Goal: Check status: Check status

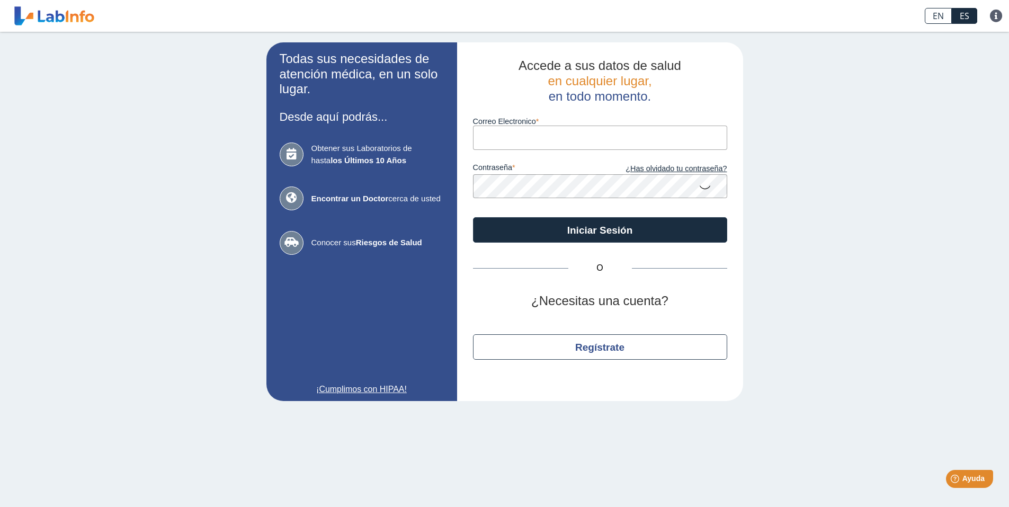
click at [498, 140] on input "Correo Electronico" at bounding box center [600, 137] width 254 height 24
click at [518, 140] on input "Correo Electronico" at bounding box center [600, 137] width 254 height 24
click at [511, 138] on input "[PERSON_NAME][EMAIL_ADDRESS][DOMAIN_NAME]" at bounding box center [600, 137] width 254 height 24
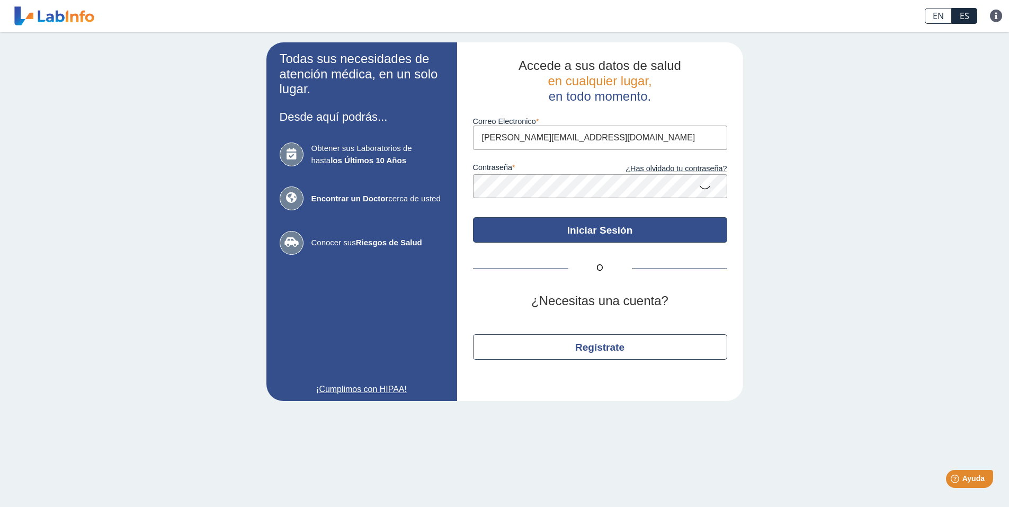
click at [581, 226] on button "Iniciar Sesión" at bounding box center [600, 229] width 254 height 25
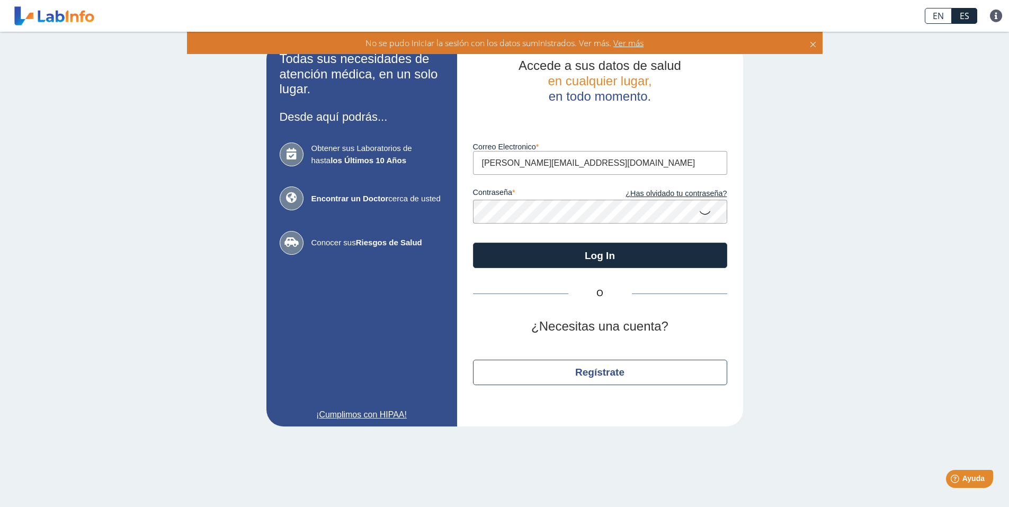
click at [511, 161] on input "[PERSON_NAME][EMAIL_ADDRESS][DOMAIN_NAME]" at bounding box center [600, 163] width 254 height 24
type input "[EMAIL_ADDRESS][DOMAIN_NAME]"
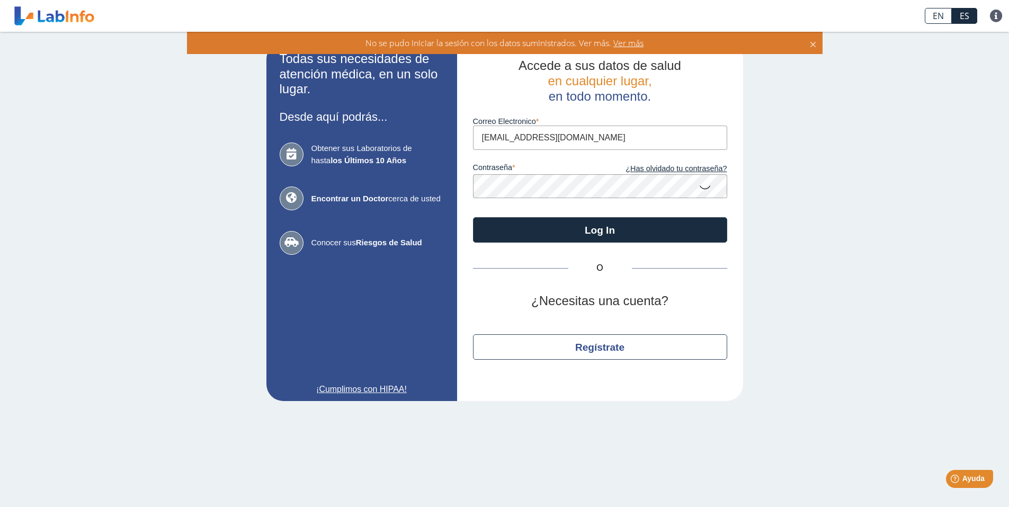
click at [706, 217] on form "Correo Electronico [EMAIL_ADDRESS][DOMAIN_NAME] contraseña ¿Has olvidado tu con…" at bounding box center [600, 173] width 254 height 139
click at [704, 182] on icon at bounding box center [704, 186] width 13 height 21
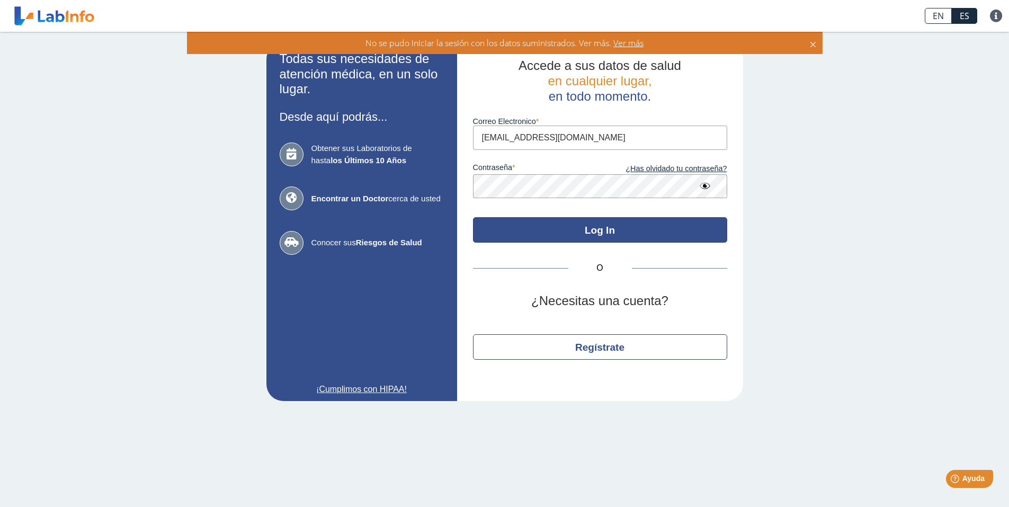
click at [607, 229] on button "Log In" at bounding box center [600, 229] width 254 height 25
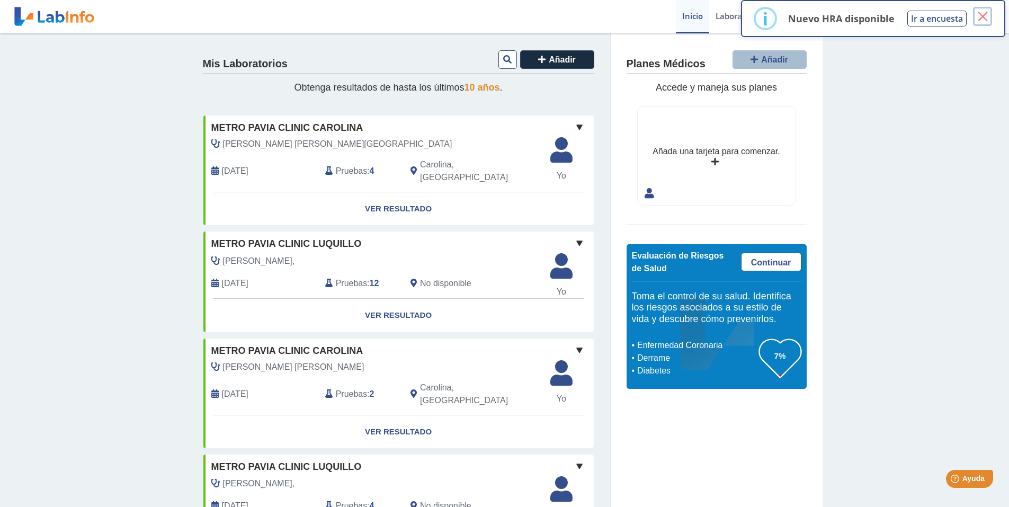
click at [981, 19] on button "×" at bounding box center [982, 16] width 19 height 19
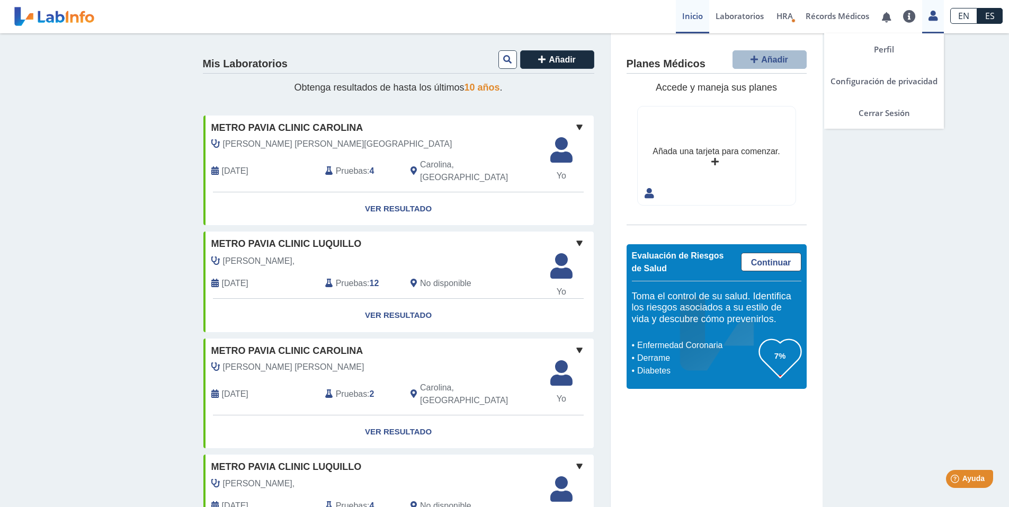
click at [930, 21] on div "Perfil Configuración de privacidad Cerrar Sesión" at bounding box center [933, 16] width 22 height 33
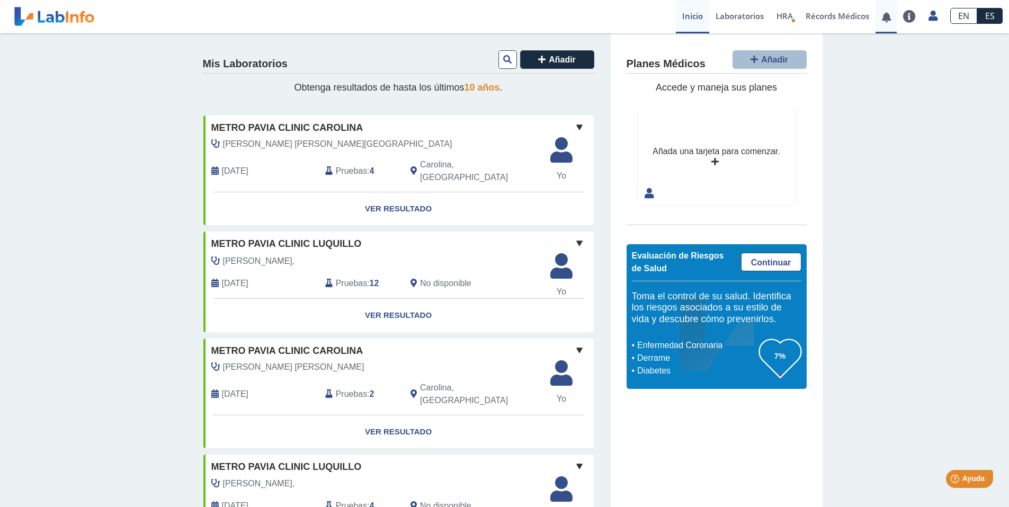
click at [885, 21] on link at bounding box center [886, 17] width 22 height 8
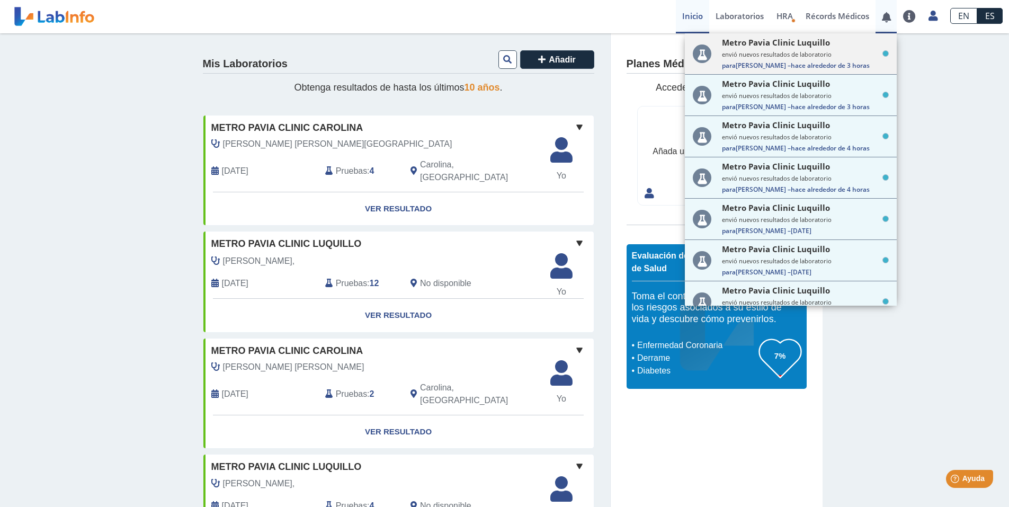
click at [750, 53] on small "envió nuevos resultados de laboratorio" at bounding box center [805, 54] width 167 height 8
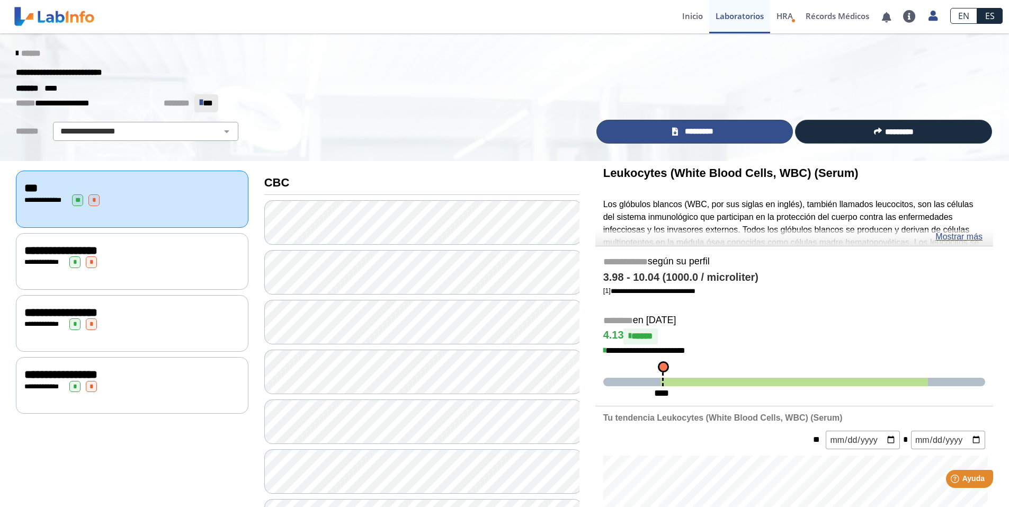
click at [661, 130] on link "*********" at bounding box center [694, 132] width 197 height 24
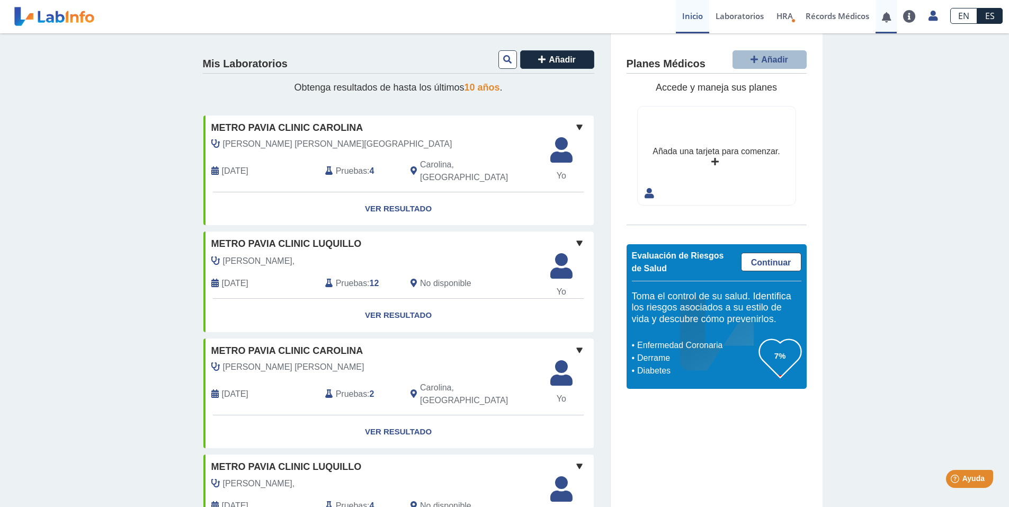
click at [885, 18] on link at bounding box center [886, 17] width 22 height 8
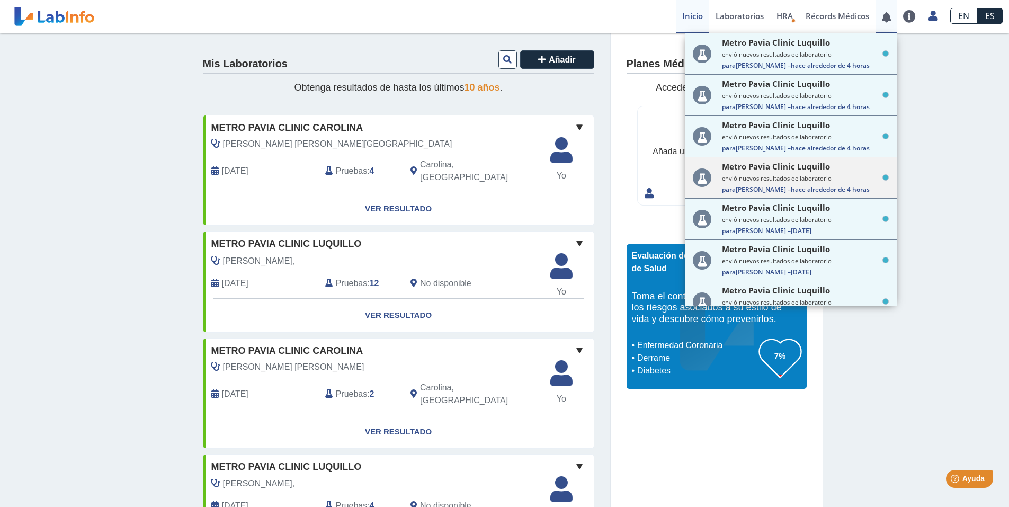
click at [779, 174] on div "Metro Pavia Clinic Luquillo envió nuevos resultados de laboratorio Para LENNYS …" at bounding box center [805, 177] width 167 height 33
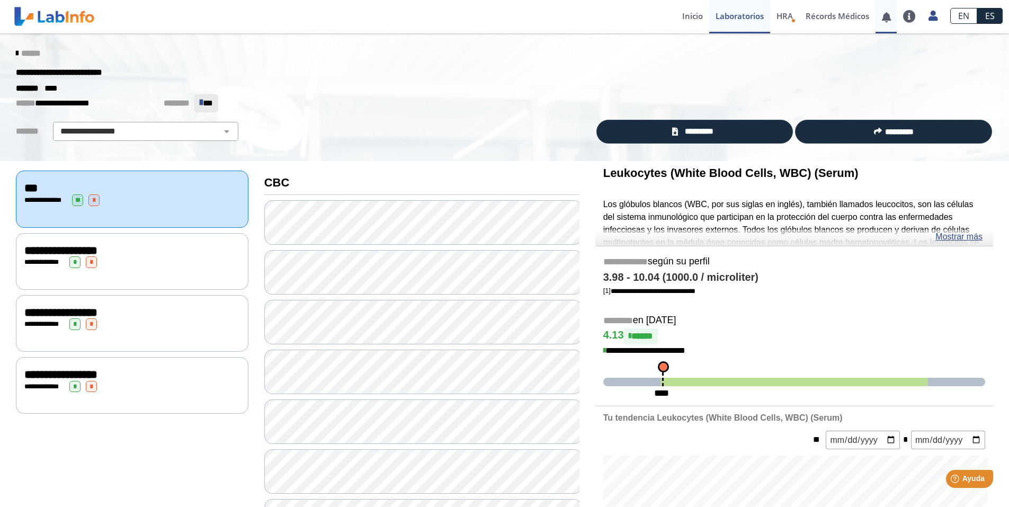
click at [886, 15] on link at bounding box center [886, 17] width 22 height 8
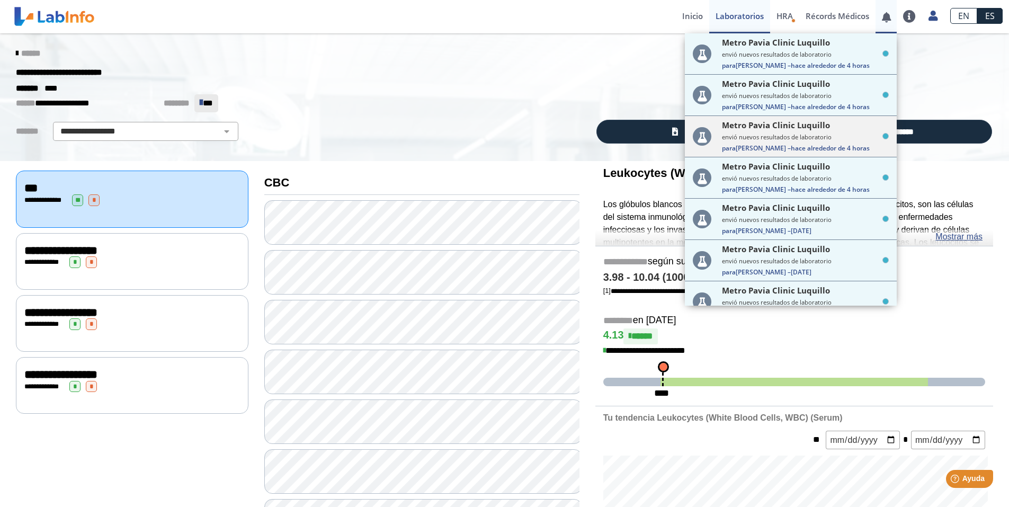
click at [832, 132] on div "Metro Pavia Clinic Luquillo envió nuevos resultados de laboratorio Para LENNYS …" at bounding box center [805, 136] width 167 height 33
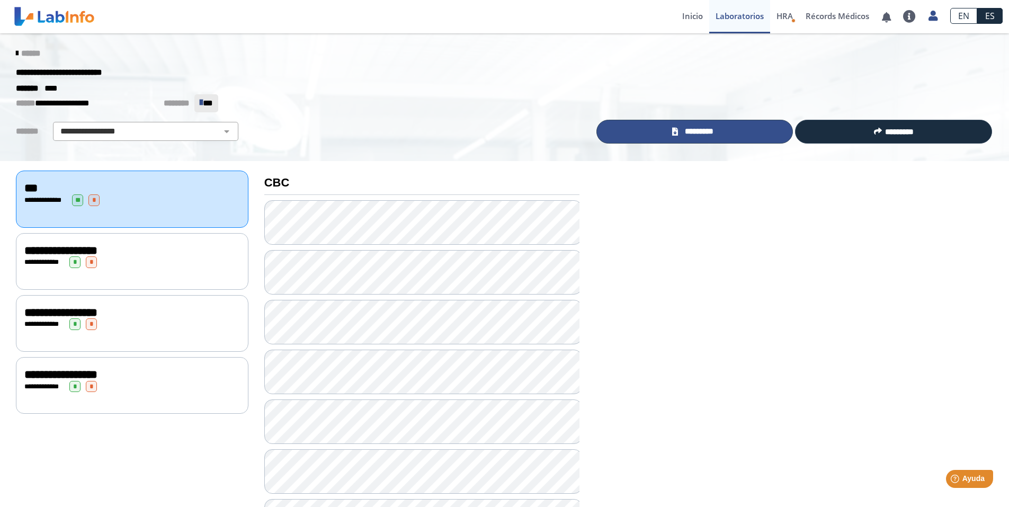
click at [681, 128] on span "*********" at bounding box center [699, 131] width 37 height 12
click at [886, 19] on link at bounding box center [886, 17] width 22 height 8
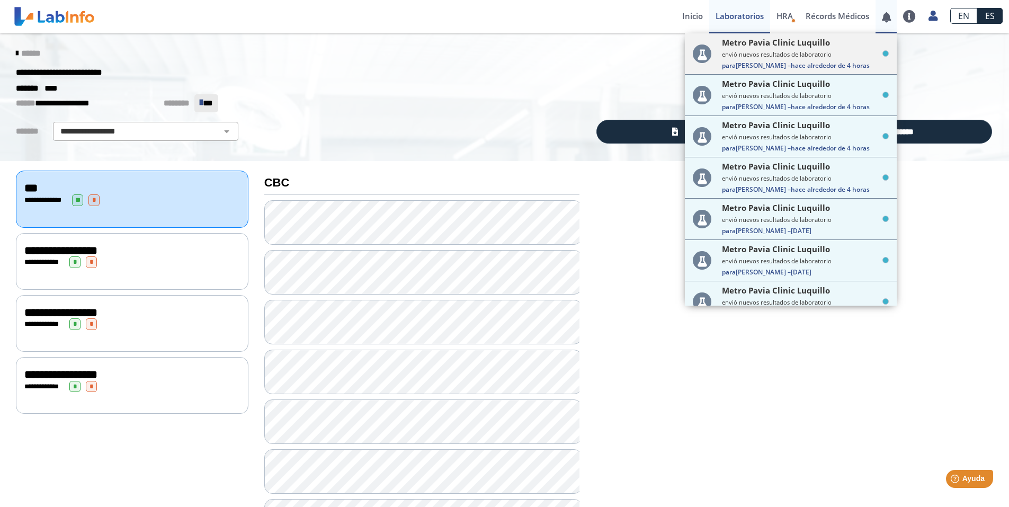
click at [748, 60] on div "Metro Pavia Clinic Luquillo envió nuevos resultados de laboratorio Para LENNYS …" at bounding box center [805, 53] width 167 height 33
click at [536, 101] on p "**********" at bounding box center [496, 103] width 961 height 18
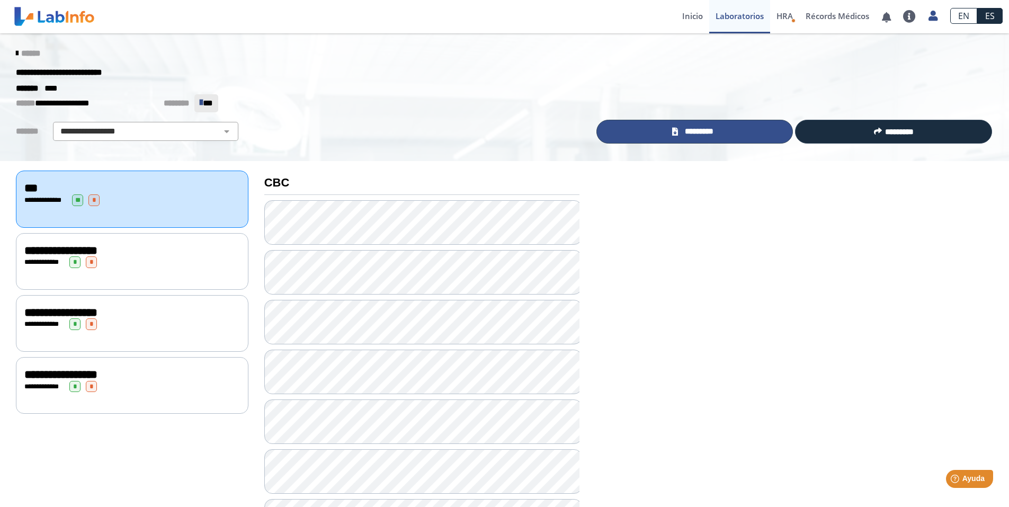
click at [715, 134] on link "*********" at bounding box center [694, 132] width 197 height 24
